Goal: Information Seeking & Learning: Learn about a topic

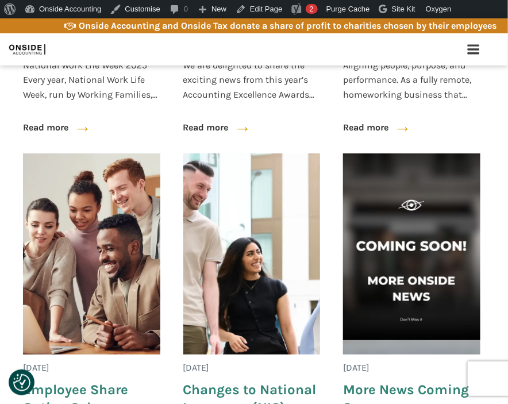
scroll to position [979, 0]
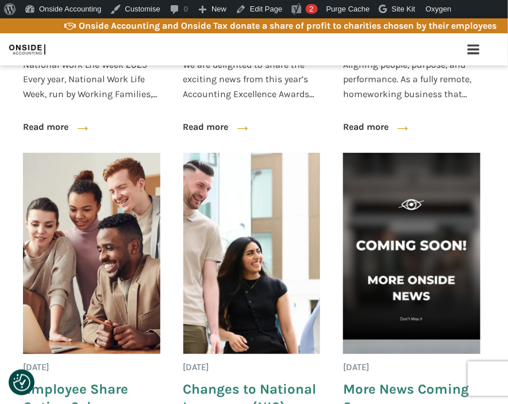
click at [276, 212] on img at bounding box center [251, 253] width 137 height 201
click at [411, 197] on img at bounding box center [411, 253] width 137 height 201
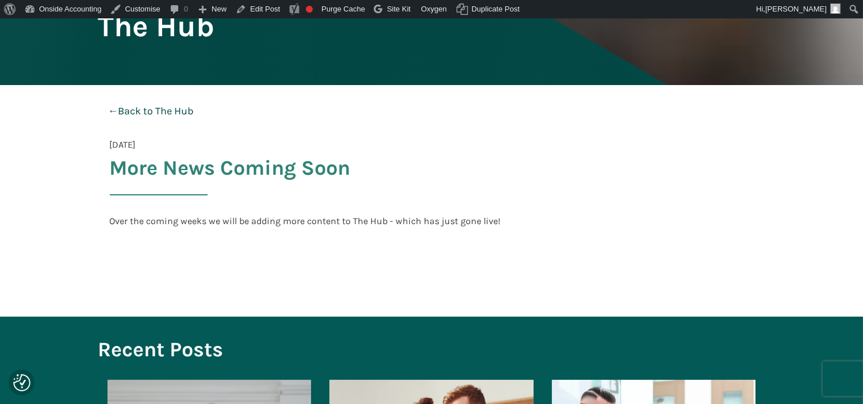
scroll to position [167, 0]
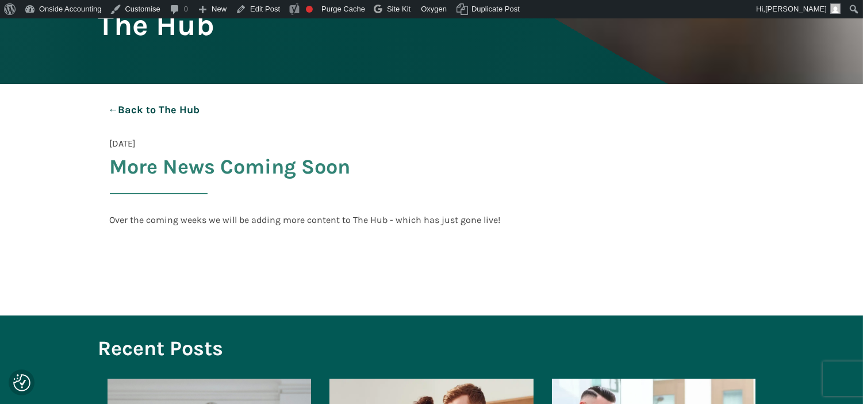
click at [174, 107] on link "← Back to The Hub" at bounding box center [154, 109] width 112 height 29
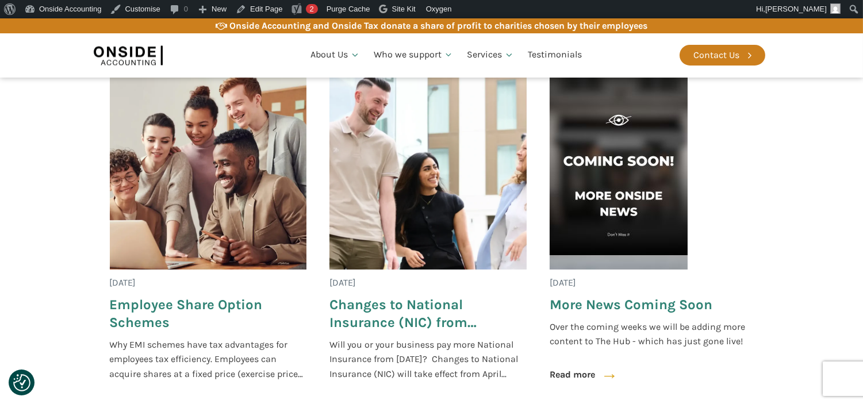
scroll to position [902, 0]
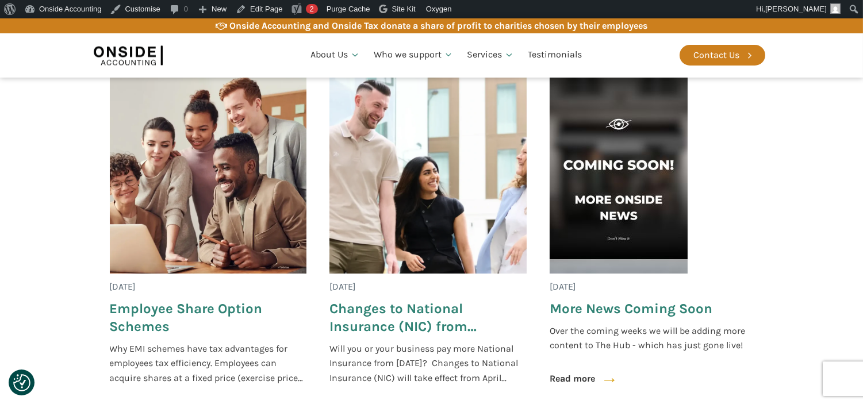
click at [467, 145] on img at bounding box center [427, 172] width 197 height 201
